Goal: Task Accomplishment & Management: Use online tool/utility

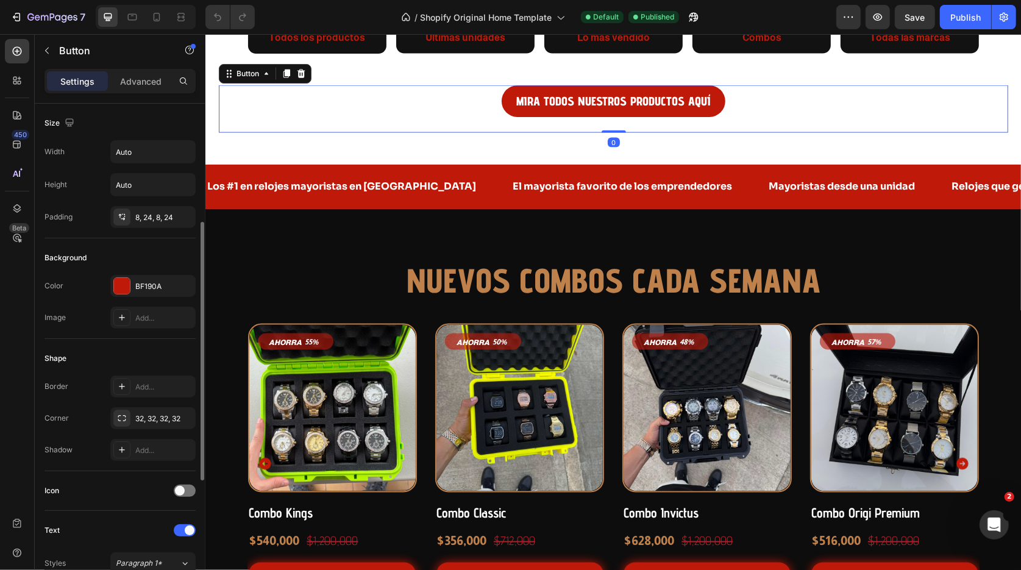
scroll to position [469, 0]
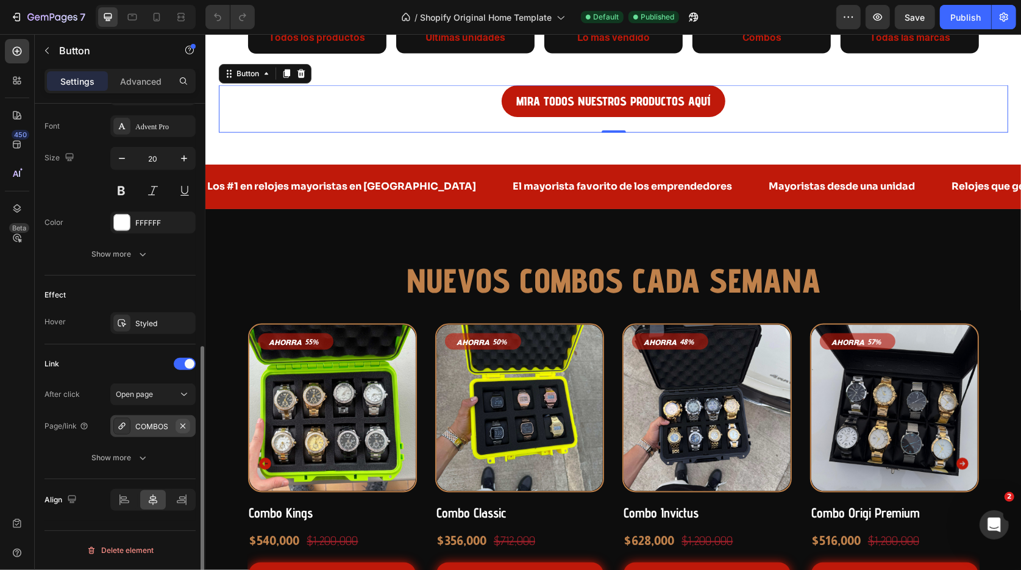
click at [185, 426] on icon "button" at bounding box center [183, 426] width 10 height 10
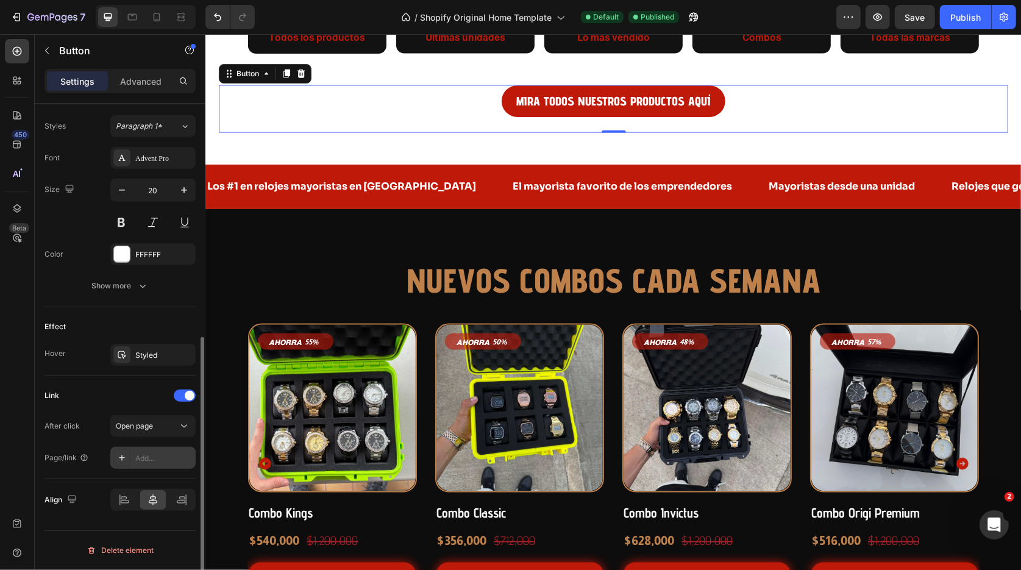
scroll to position [437, 0]
click at [145, 462] on div "Add..." at bounding box center [163, 458] width 57 height 11
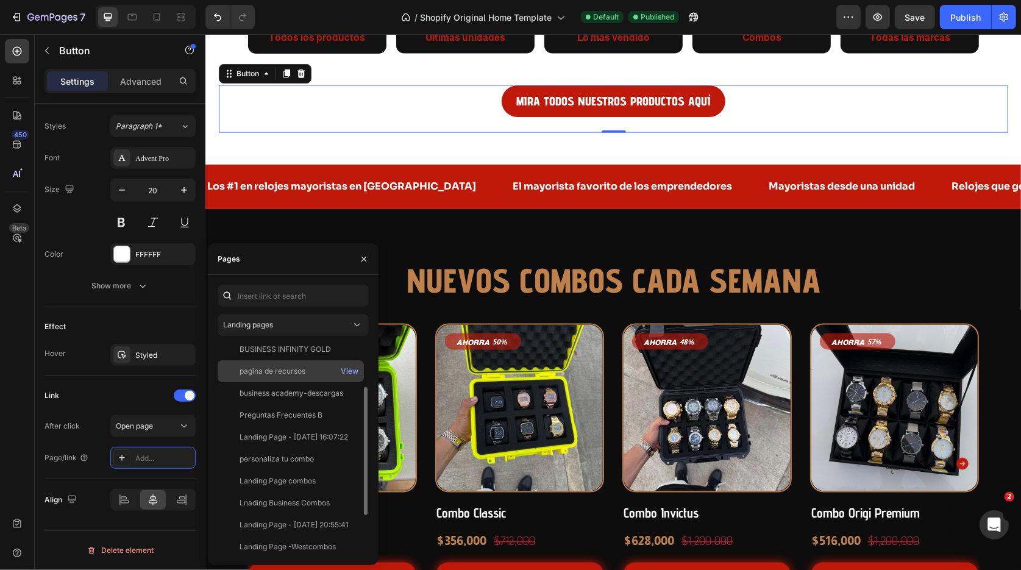
scroll to position [58, 0]
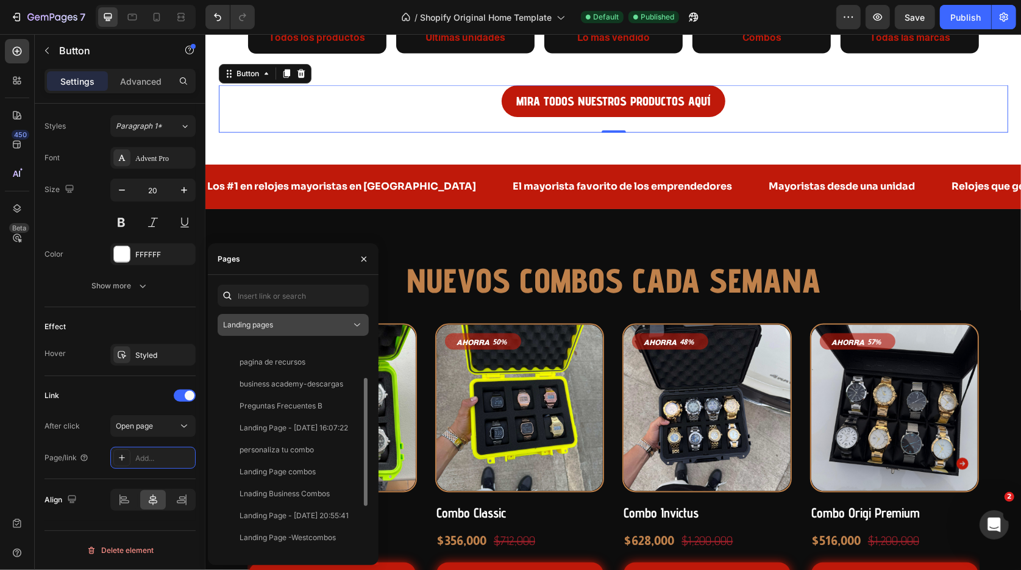
click at [280, 331] on button "Landing pages" at bounding box center [293, 325] width 151 height 22
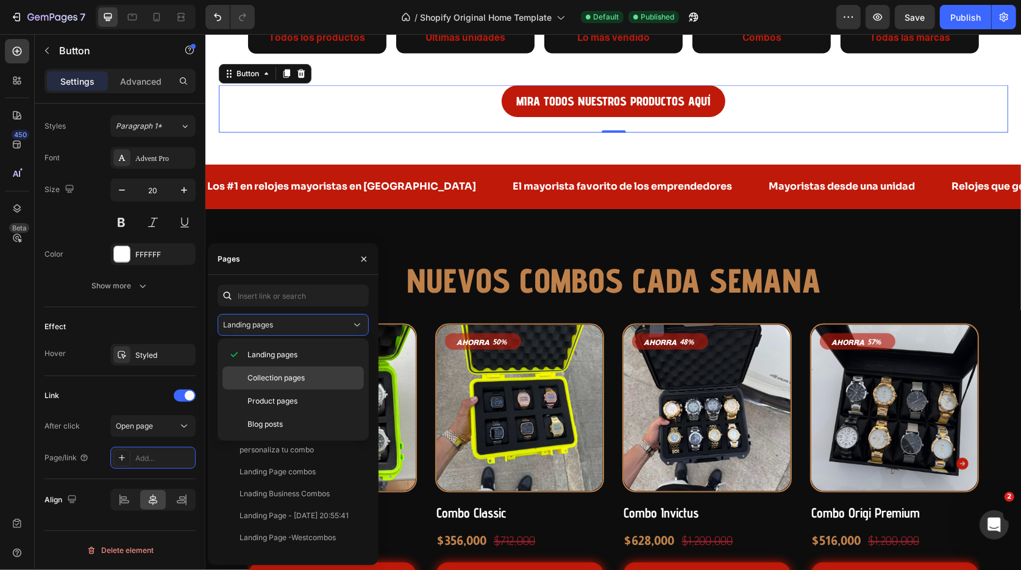
click at [304, 383] on span "Collection pages" at bounding box center [276, 378] width 57 height 11
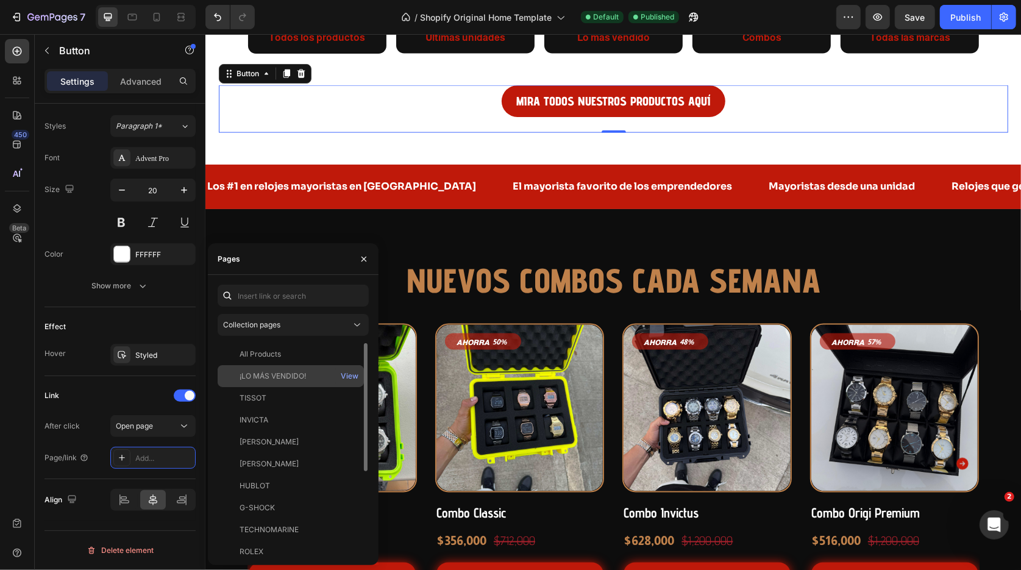
scroll to position [2, 0]
click at [276, 355] on div "All Products" at bounding box center [260, 351] width 41 height 11
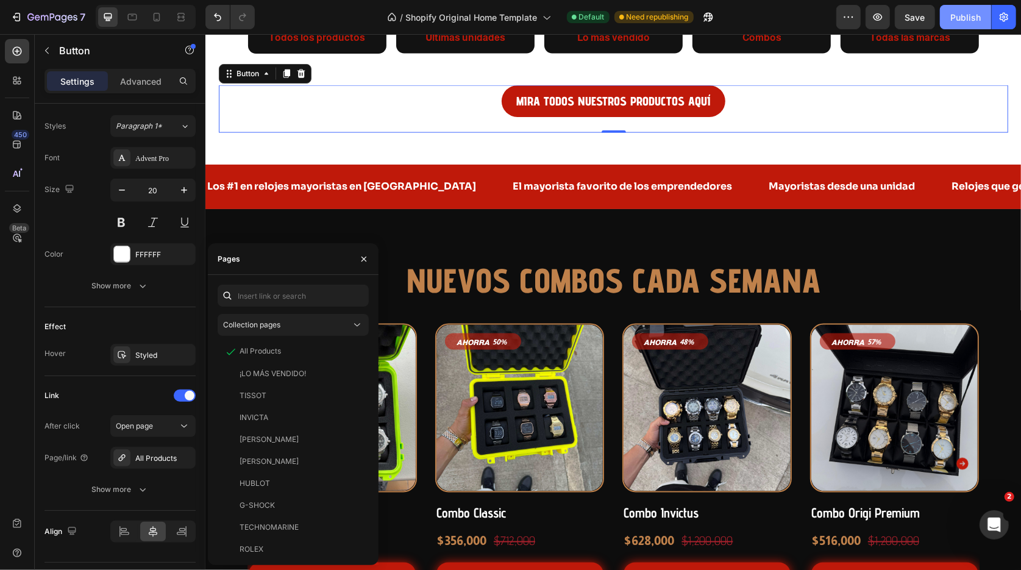
click at [966, 19] on div "Publish" at bounding box center [966, 17] width 30 height 13
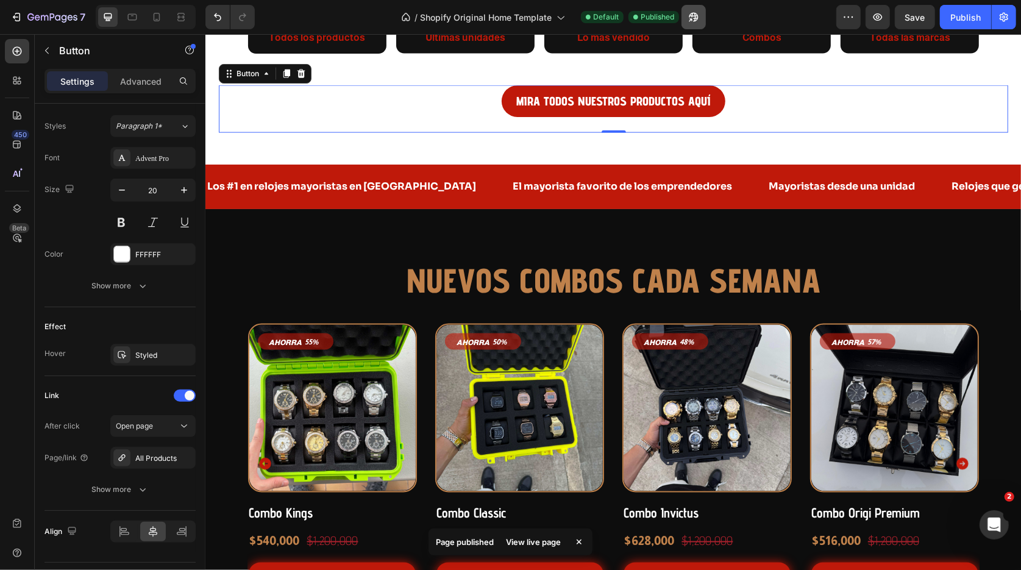
click at [710, 17] on div "/ Shopify Original Home Template Default Published" at bounding box center [551, 17] width 572 height 24
click at [693, 18] on icon "button" at bounding box center [691, 19] width 3 height 3
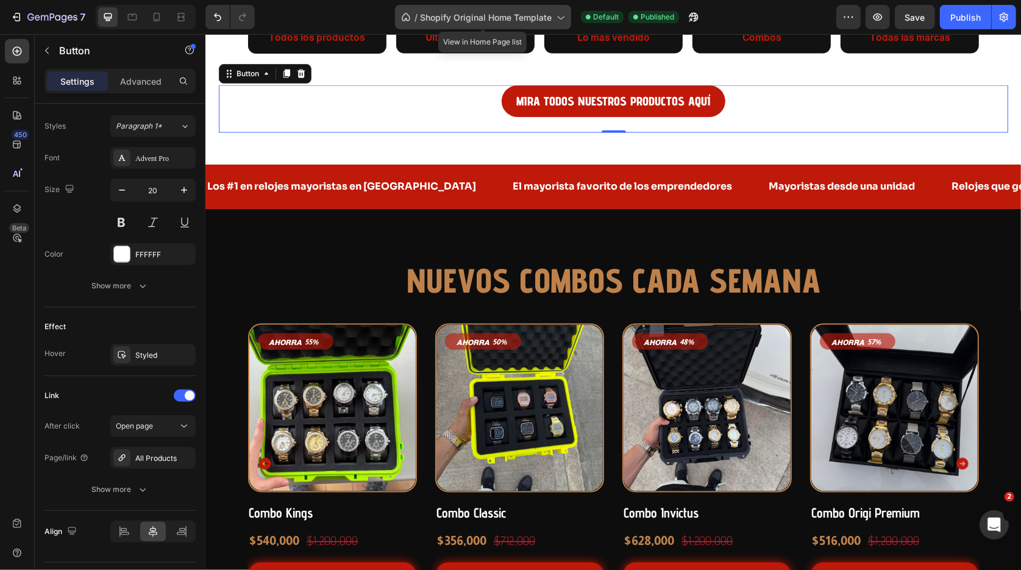
click at [493, 10] on div "/ Shopify Original Home Template" at bounding box center [483, 17] width 176 height 24
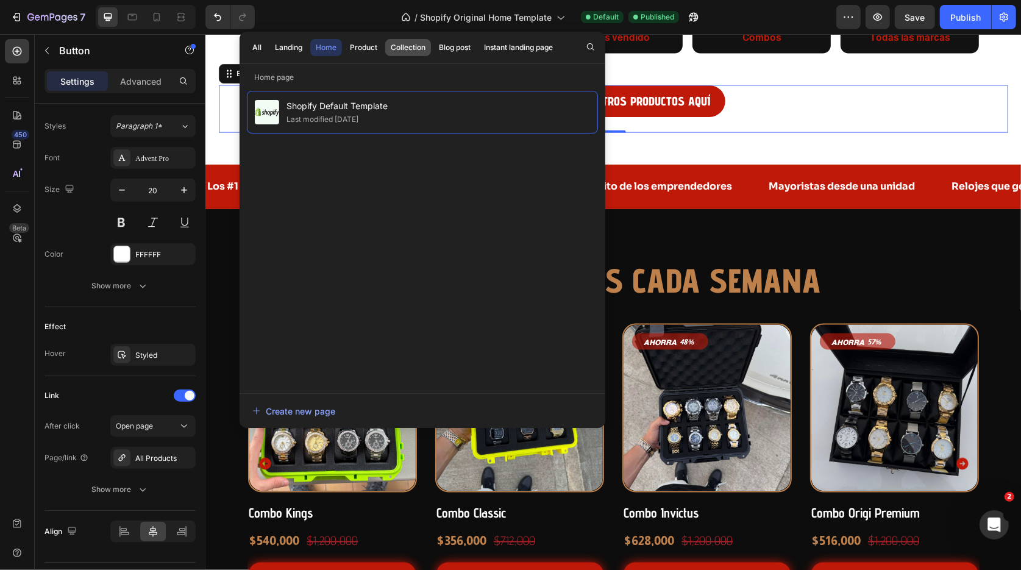
click at [399, 52] on div "Collection" at bounding box center [408, 47] width 35 height 11
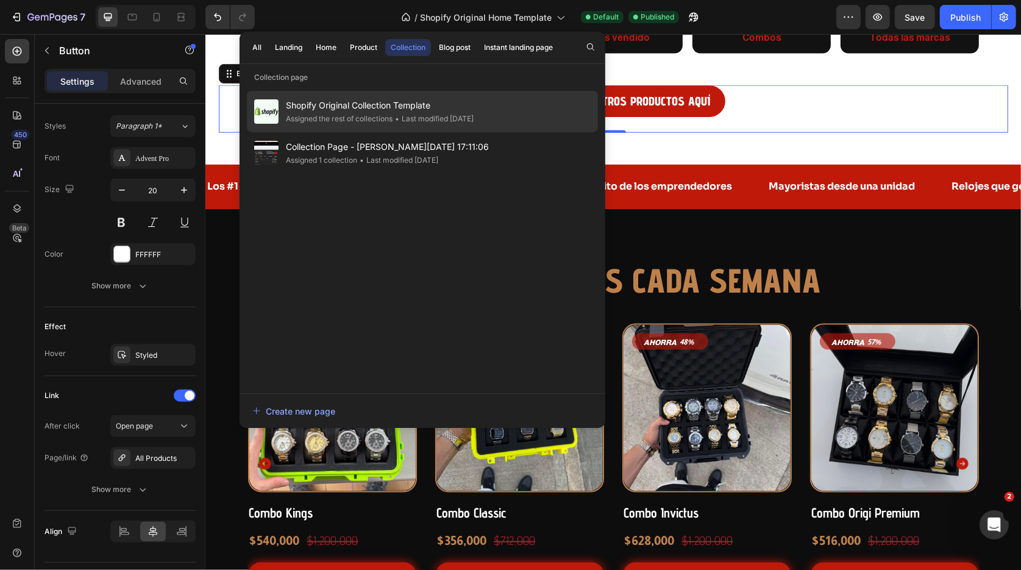
click at [0, 0] on div "Assigned the rest of collections" at bounding box center [0, 0] width 0 height 0
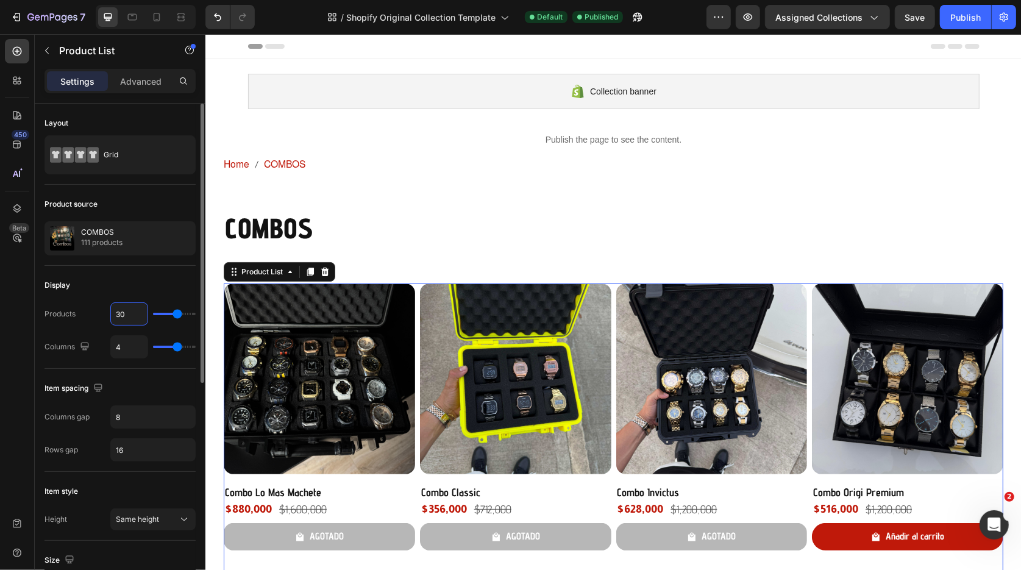
drag, startPoint x: 129, startPoint y: 314, endPoint x: 97, endPoint y: 314, distance: 31.7
click at [97, 314] on div "Products 30" at bounding box center [120, 313] width 151 height 23
type input "3"
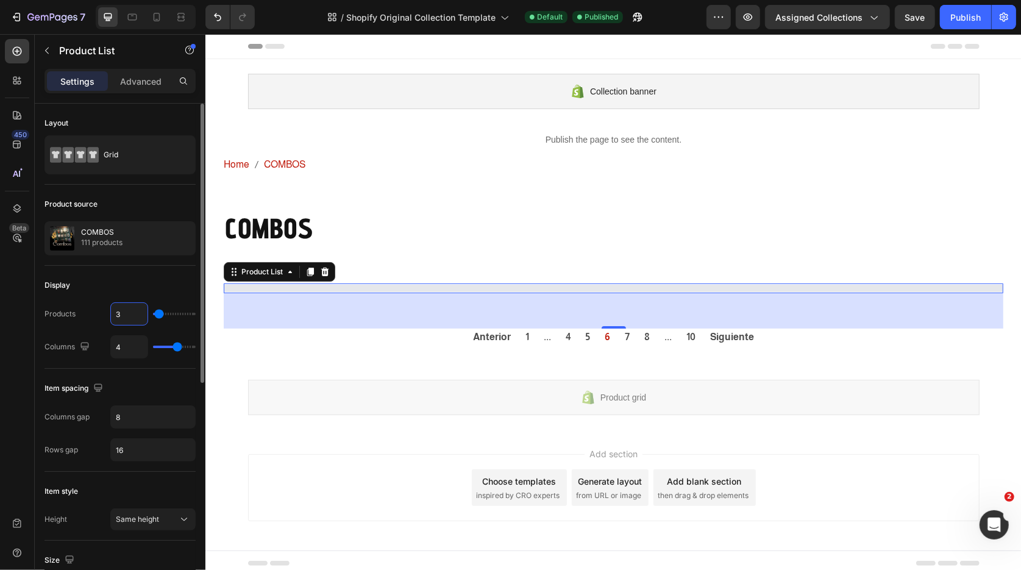
type input "32"
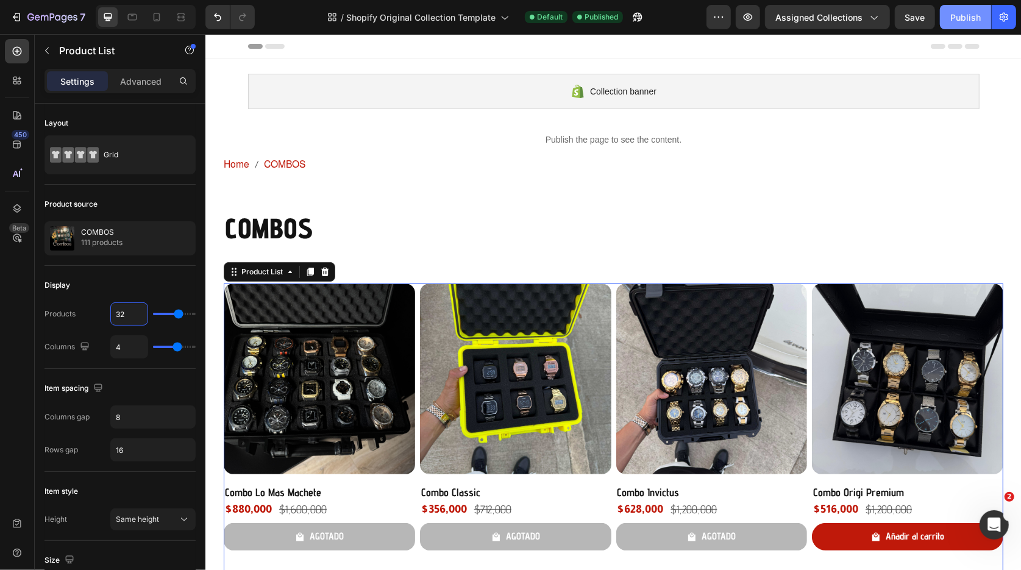
type input "32"
click at [962, 19] on div "Publish" at bounding box center [966, 17] width 30 height 13
